Goal: Check status

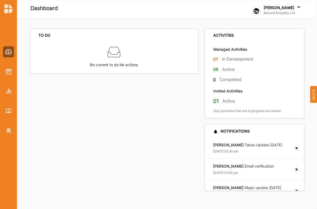
click at [228, 68] on label "Active" at bounding box center [228, 70] width 12 height 6
click at [215, 97] on div "01 Active" at bounding box center [255, 102] width 100 height 11
click at [2, 68] on div at bounding box center [8, 87] width 17 height 98
click at [6, 72] on img at bounding box center [9, 71] width 6 height 6
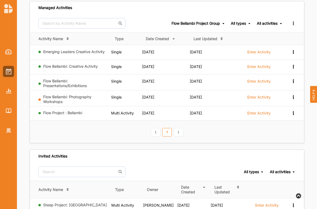
scroll to position [43, 0]
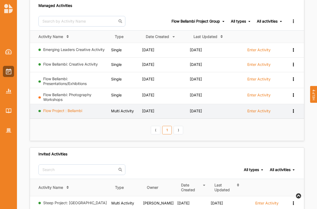
click at [70, 112] on link "Flow Project : Bellambi" at bounding box center [62, 110] width 39 height 5
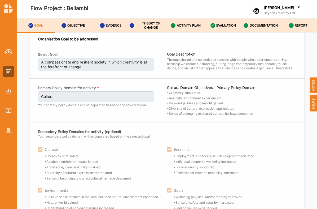
scroll to position [4, 0]
click at [303, 23] on label "REPORT" at bounding box center [301, 25] width 13 height 4
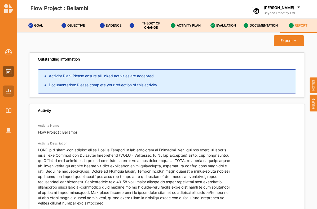
click at [9, 88] on div at bounding box center [8, 90] width 11 height 11
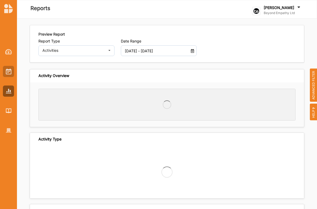
click at [7, 71] on img at bounding box center [9, 71] width 6 height 6
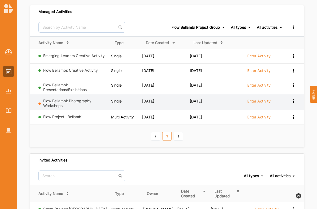
scroll to position [41, 0]
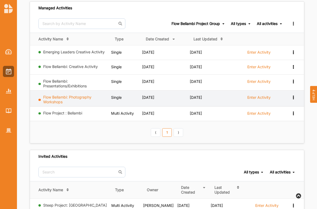
click at [73, 98] on link "Flow Bellambi: Photography Workshops" at bounding box center [67, 99] width 48 height 9
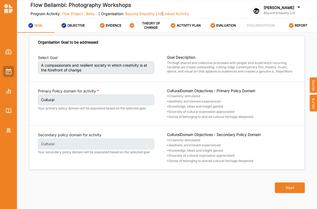
click at [10, 66] on div at bounding box center [8, 71] width 11 height 11
